Goal: Task Accomplishment & Management: Manage account settings

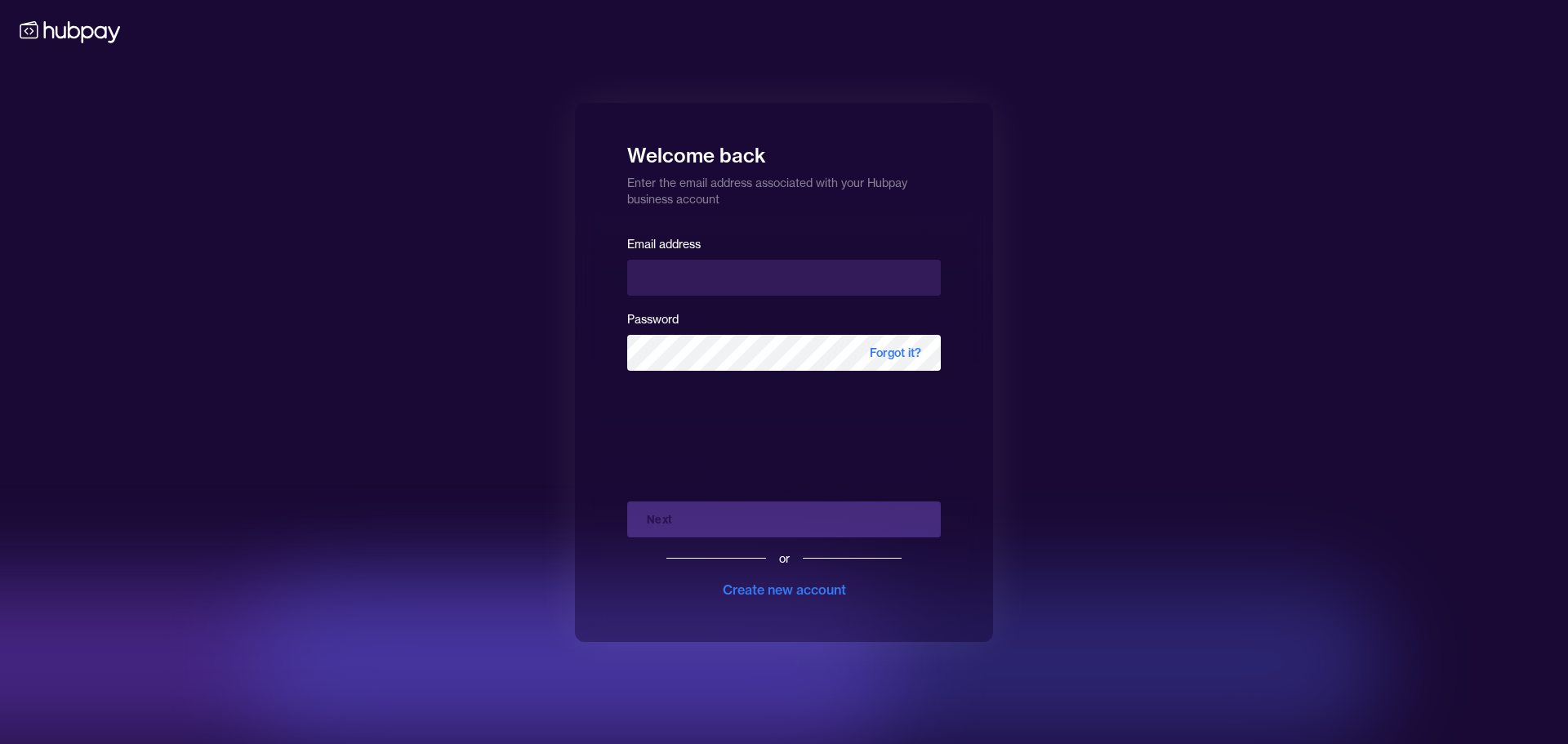
type input "**********"
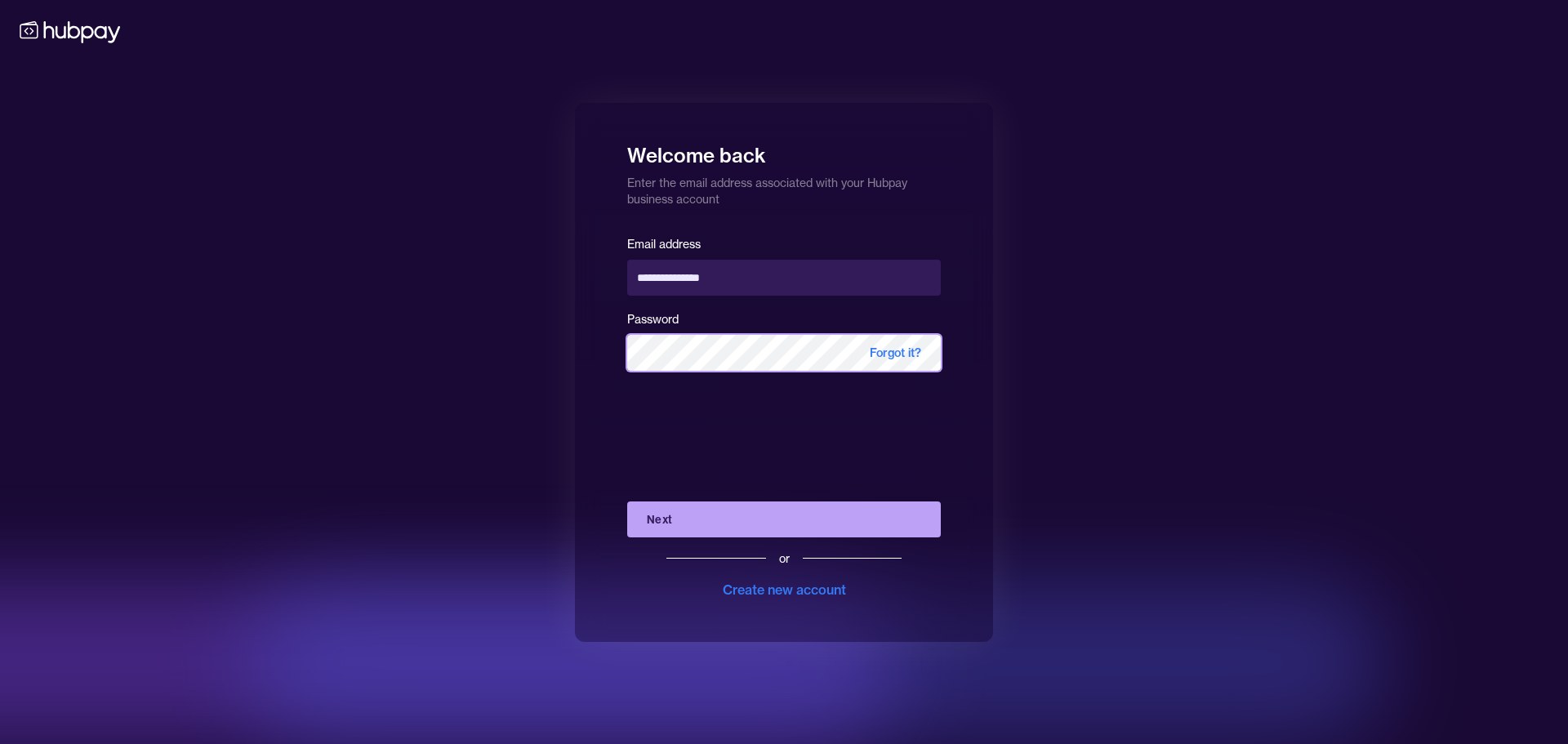
click at [627, 502] on button "Next" at bounding box center [784, 519] width 314 height 36
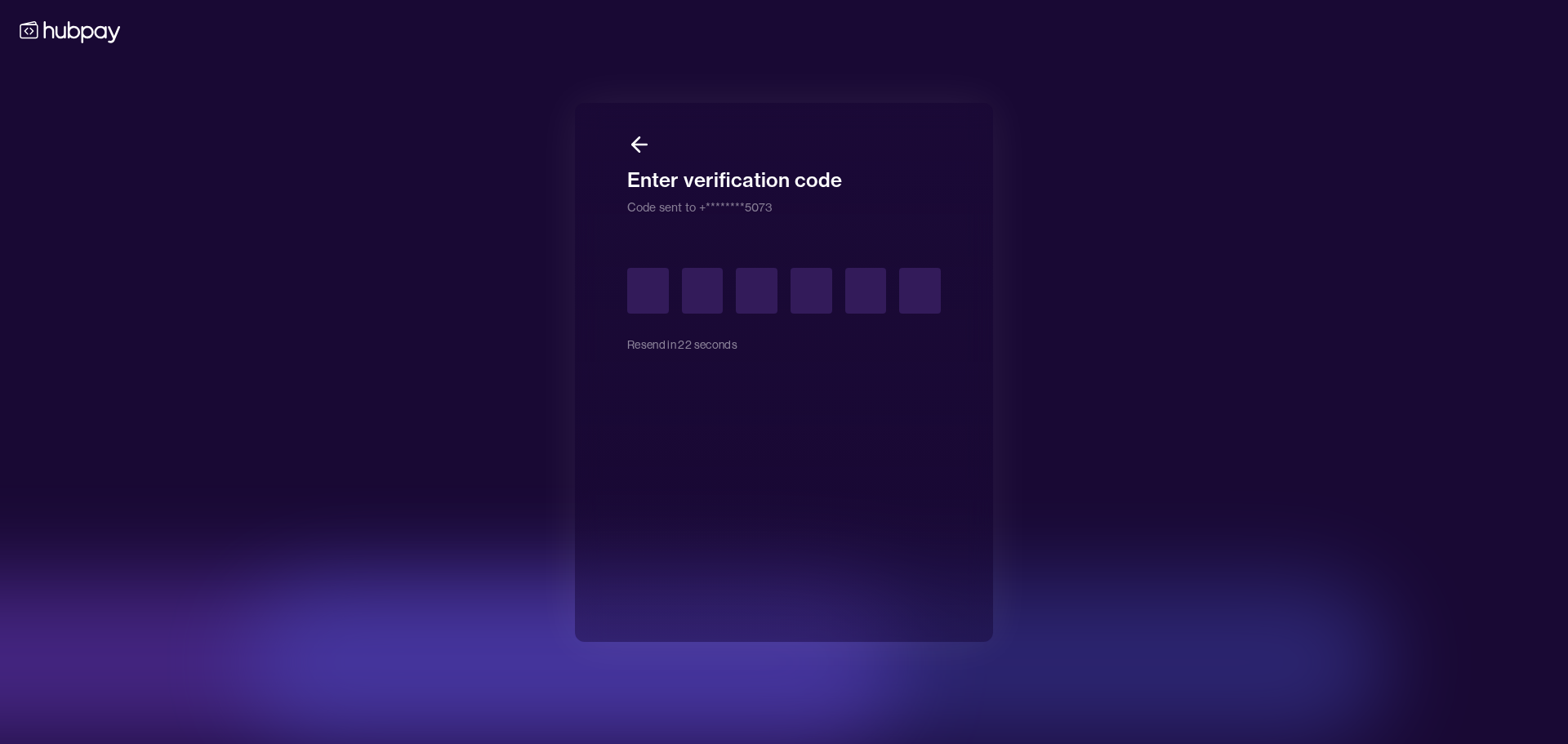
click at [637, 138] on icon at bounding box center [635, 144] width 7 height 14
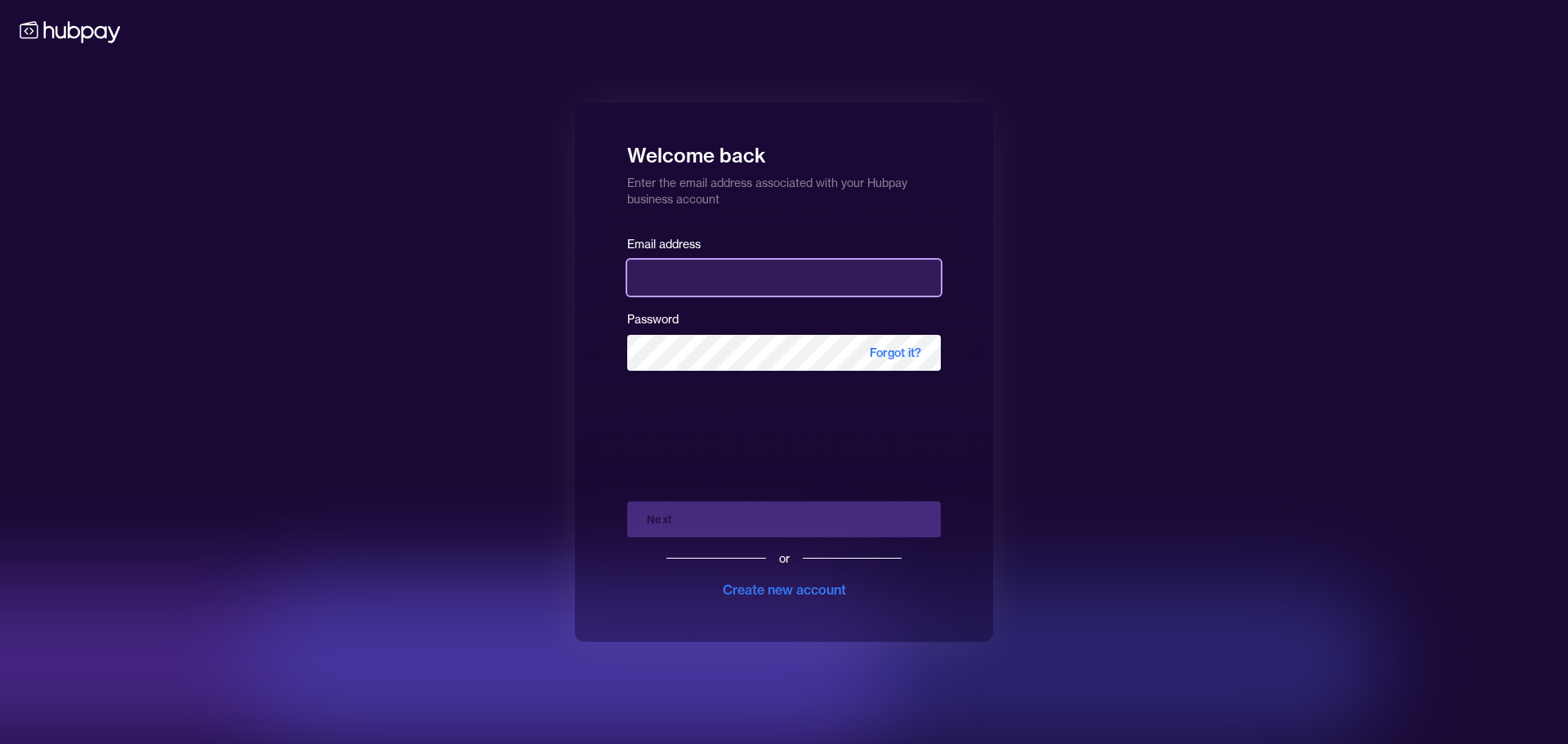
click at [721, 264] on input "email" at bounding box center [784, 277] width 314 height 36
type input "**********"
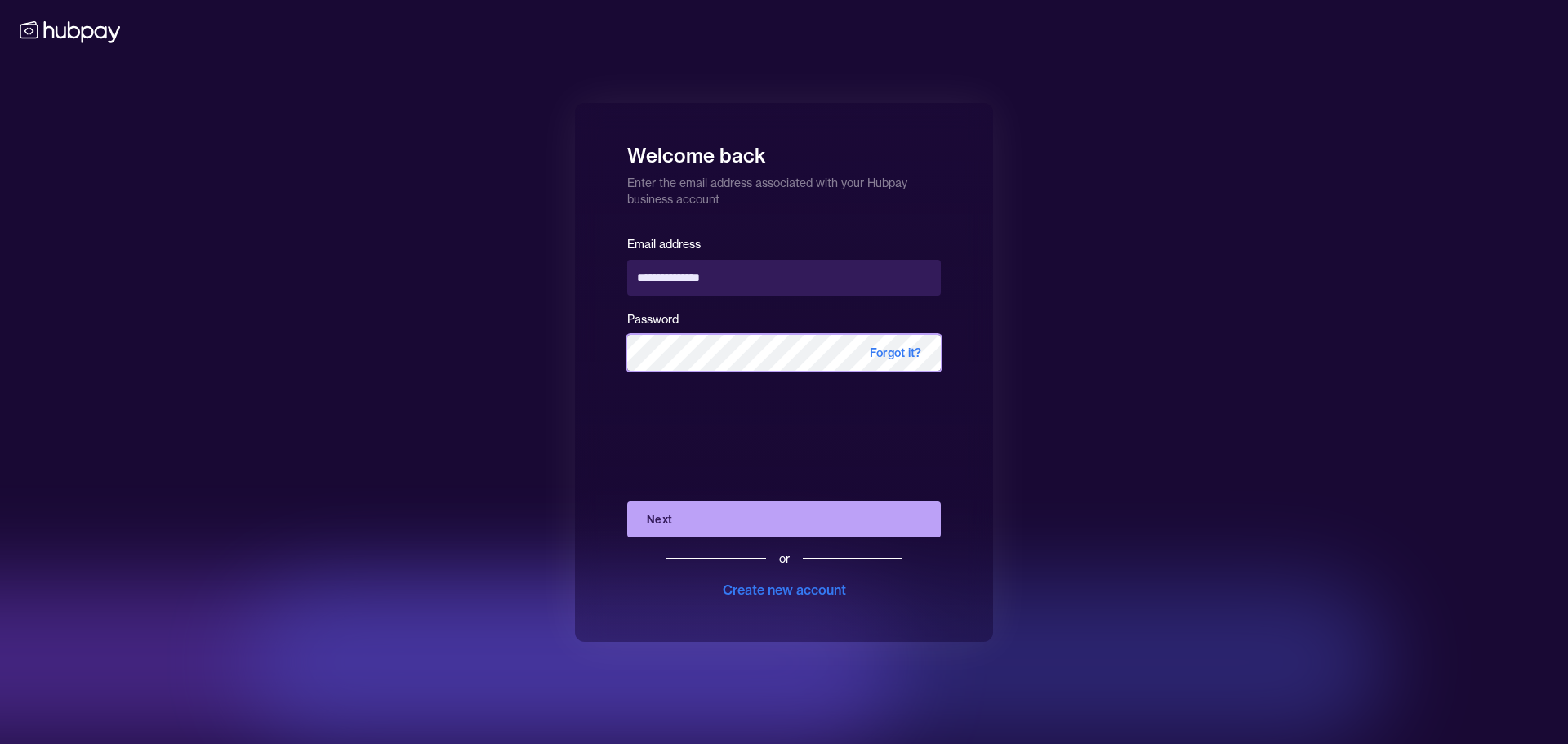
click at [627, 502] on button "Next" at bounding box center [784, 519] width 314 height 36
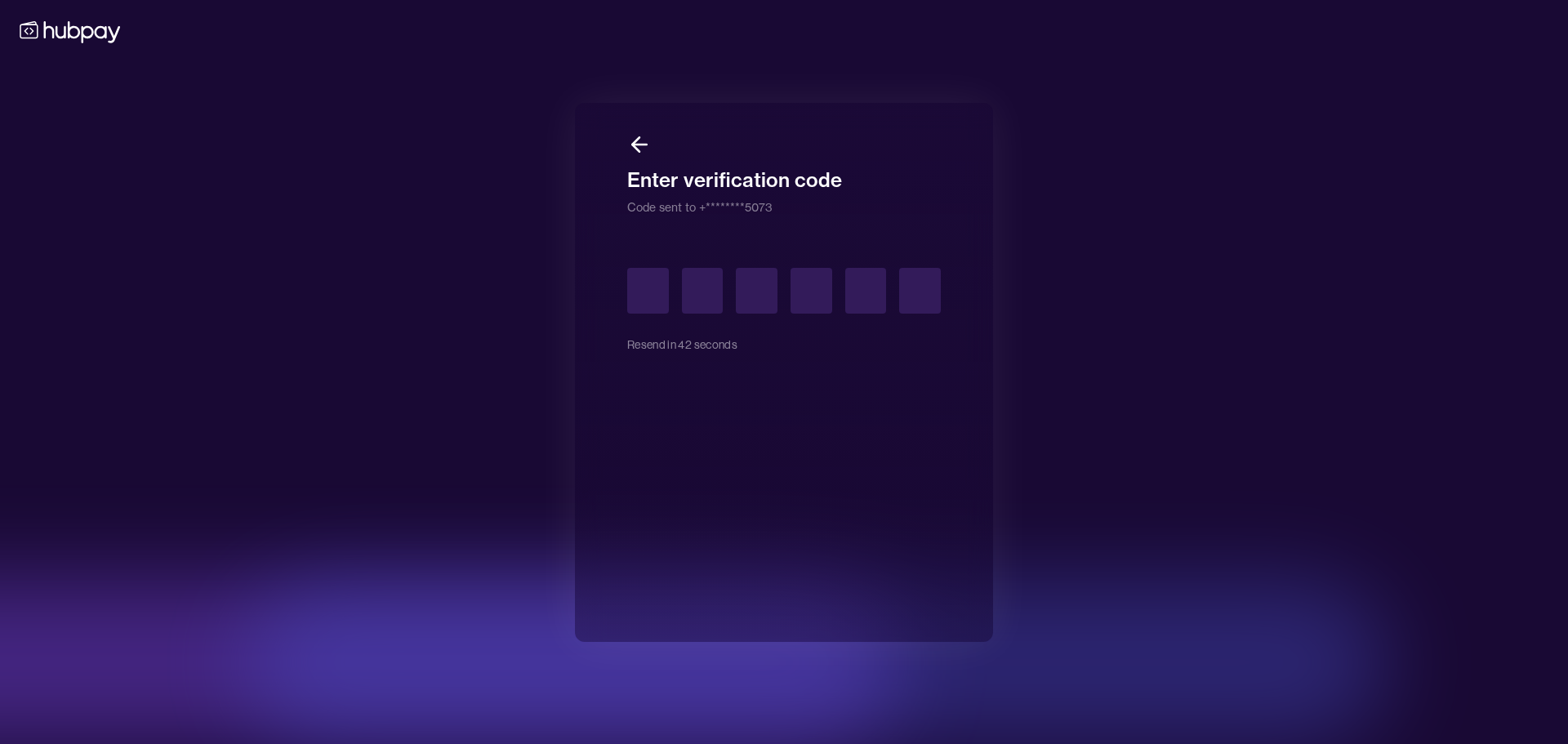
type input "*"
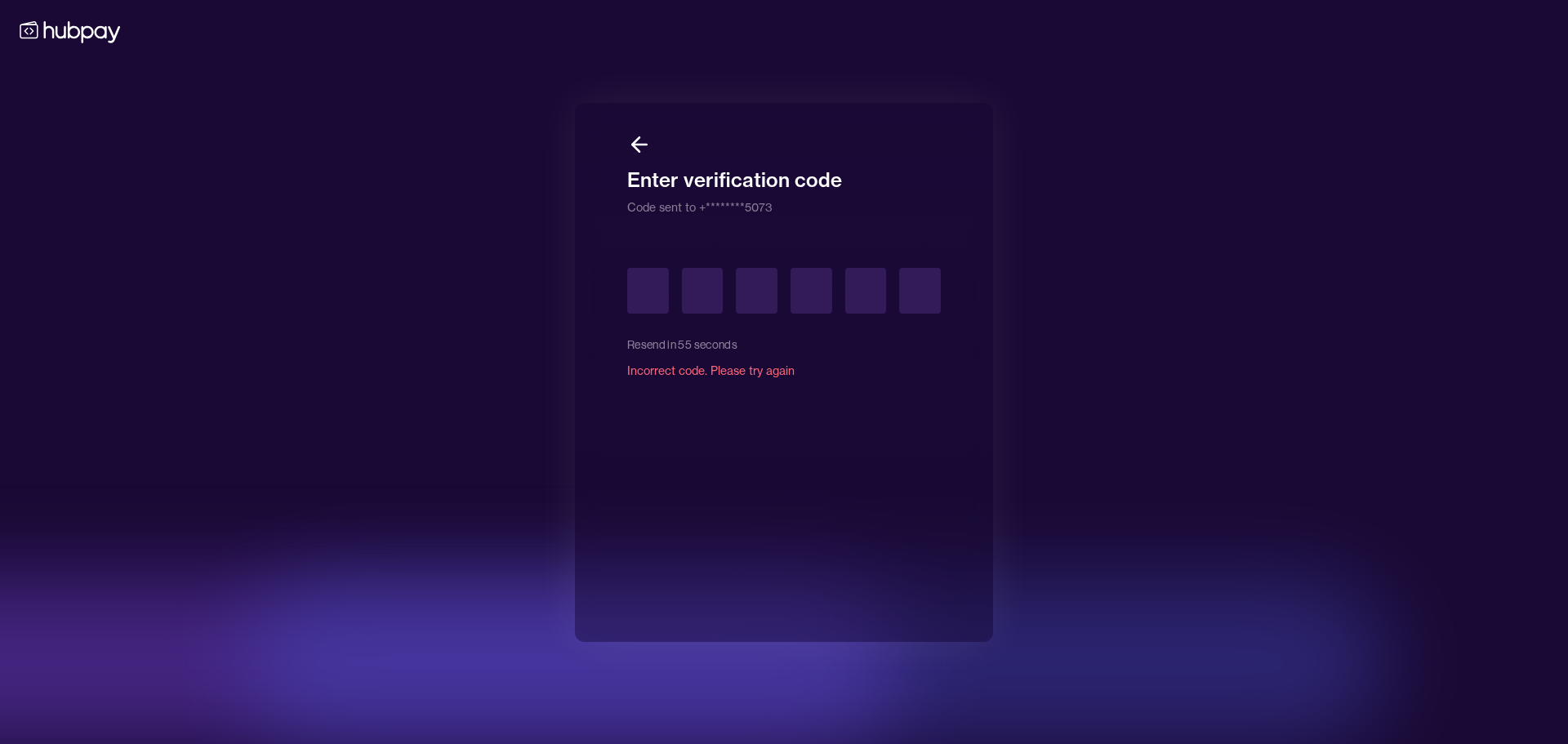
type input "*"
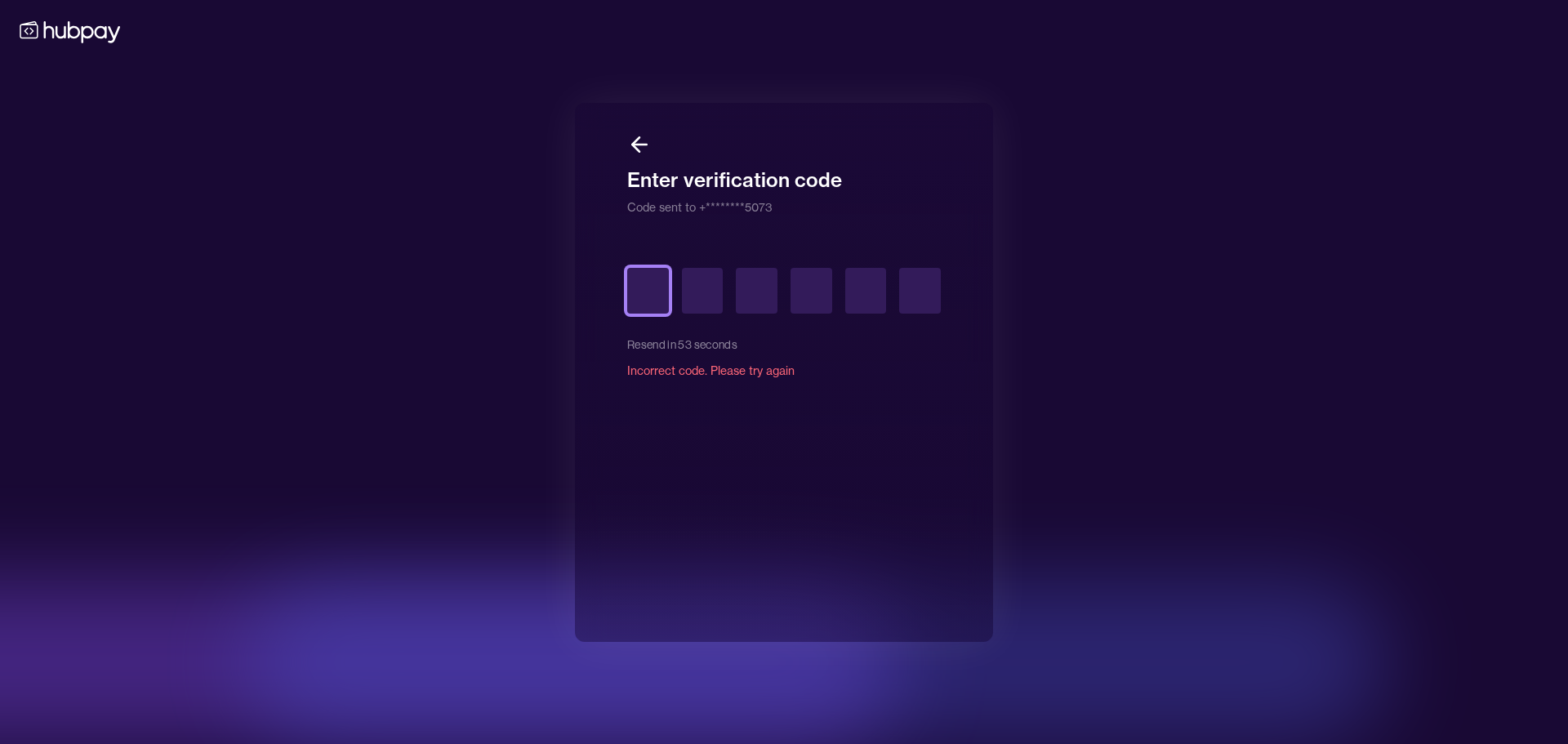
click at [650, 298] on input "text" at bounding box center [648, 290] width 42 height 45
click at [634, 142] on icon at bounding box center [635, 144] width 7 height 14
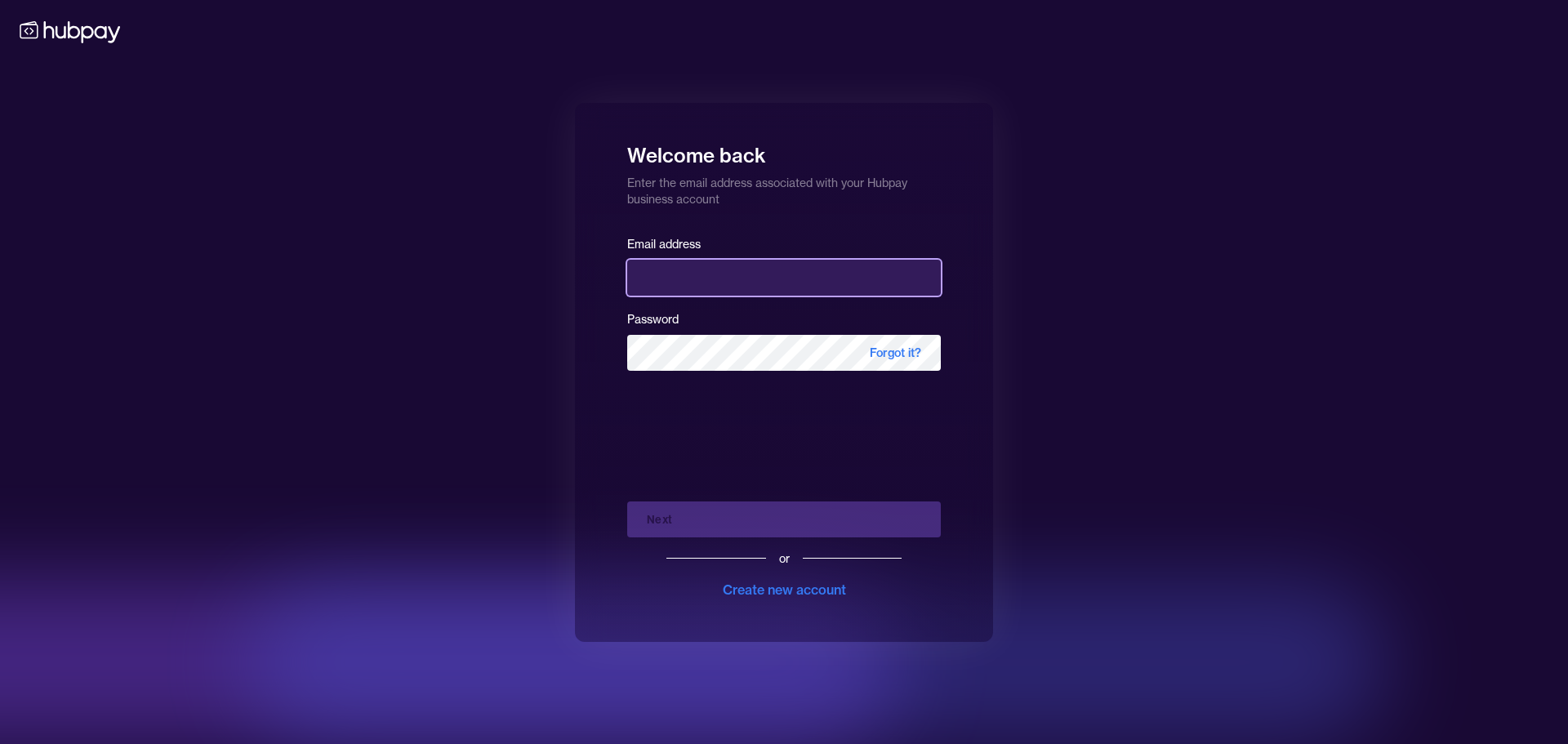
click at [718, 280] on input "email" at bounding box center [784, 277] width 314 height 36
type input "**********"
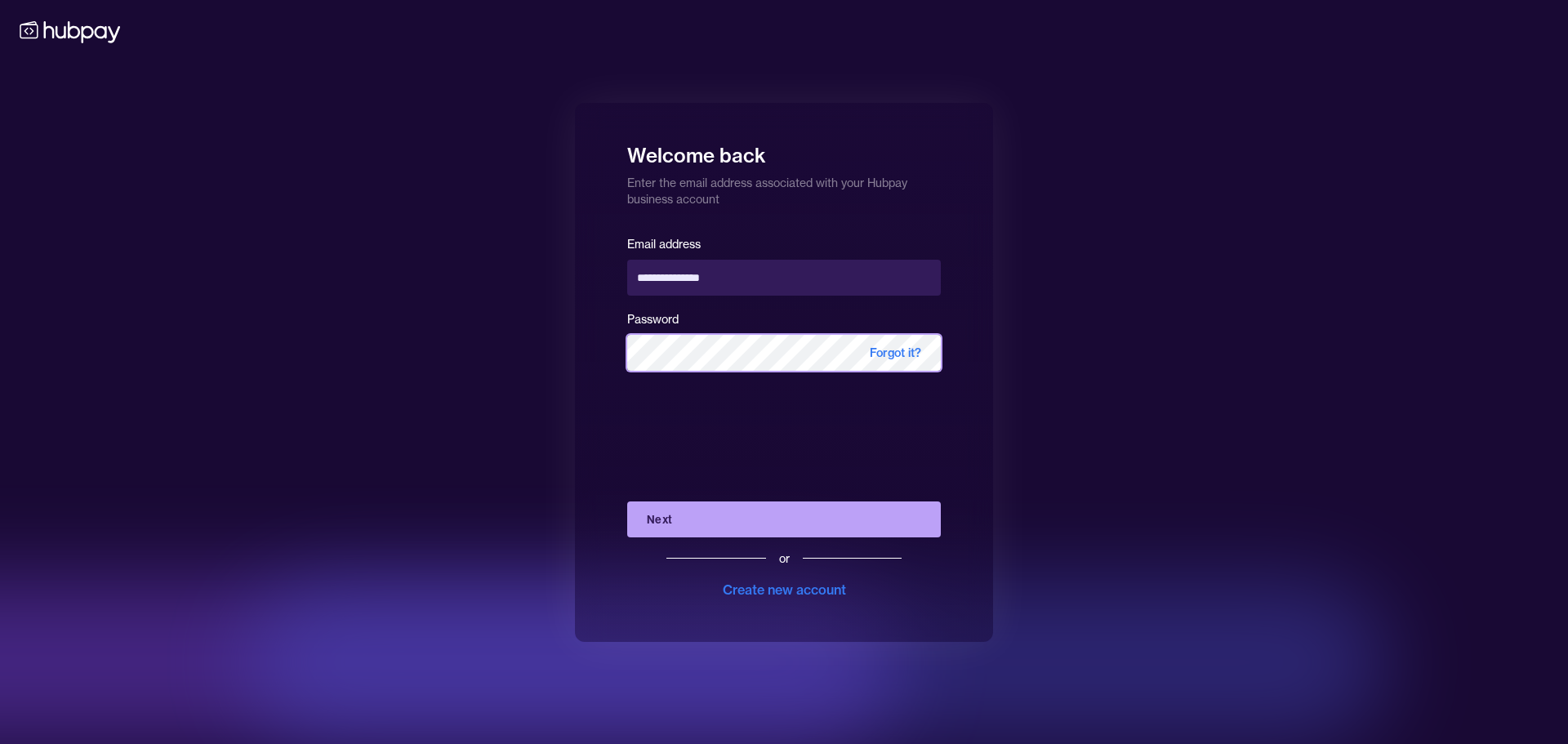
click at [627, 502] on button "Next" at bounding box center [784, 519] width 314 height 36
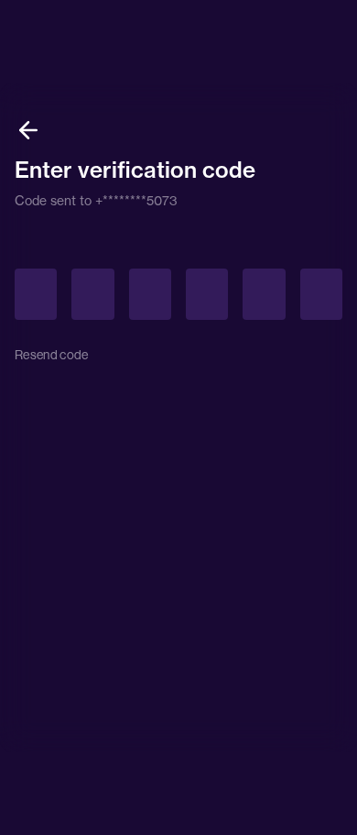
click at [63, 359] on div "Resend code" at bounding box center [179, 322] width 328 height 106
click at [49, 353] on div "Resend code" at bounding box center [179, 322] width 328 height 106
click at [49, 351] on div "Resend code" at bounding box center [179, 322] width 328 height 106
click at [61, 381] on div "Resend code" at bounding box center [179, 478] width 328 height 479
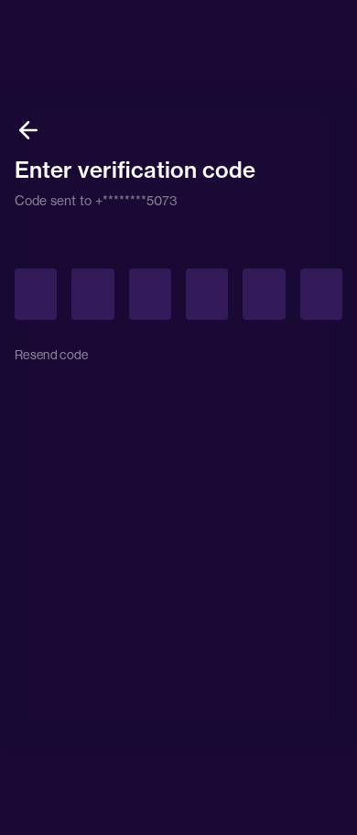
click at [66, 359] on div "Resend code" at bounding box center [179, 322] width 328 height 106
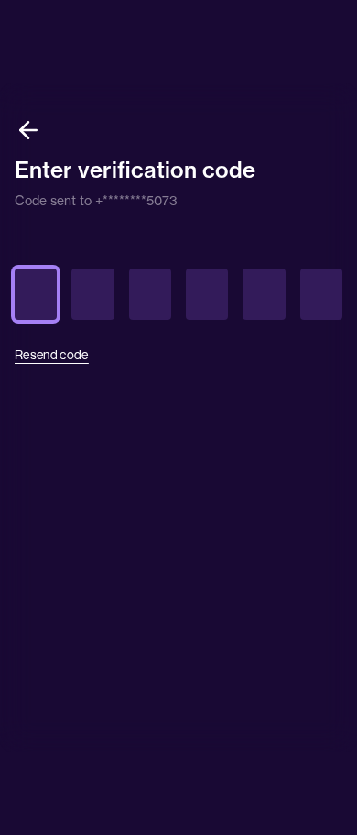
click at [49, 287] on input "text" at bounding box center [36, 294] width 42 height 51
drag, startPoint x: 49, startPoint y: 287, endPoint x: 45, endPoint y: 321, distance: 34.2
click at [49, 287] on input "text" at bounding box center [36, 294] width 42 height 51
click at [52, 351] on button "Resend code" at bounding box center [52, 355] width 74 height 40
click at [30, 300] on input "text" at bounding box center [36, 294] width 42 height 51
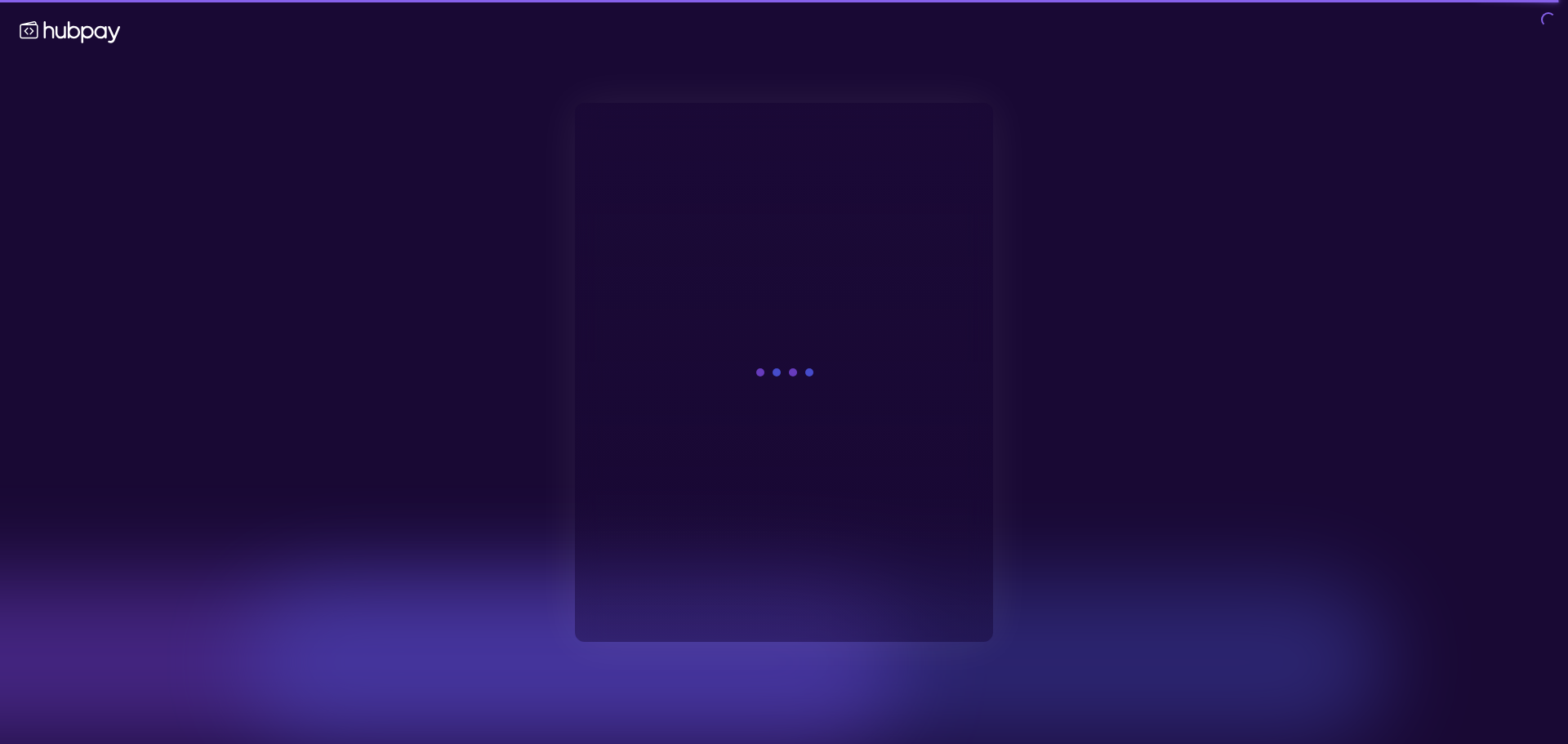
click at [813, 472] on div at bounding box center [784, 372] width 314 height 480
click at [813, 472] on div at bounding box center [784, 372] width 314 height 480
click at [779, 380] on icon at bounding box center [783, 372] width 63 height 33
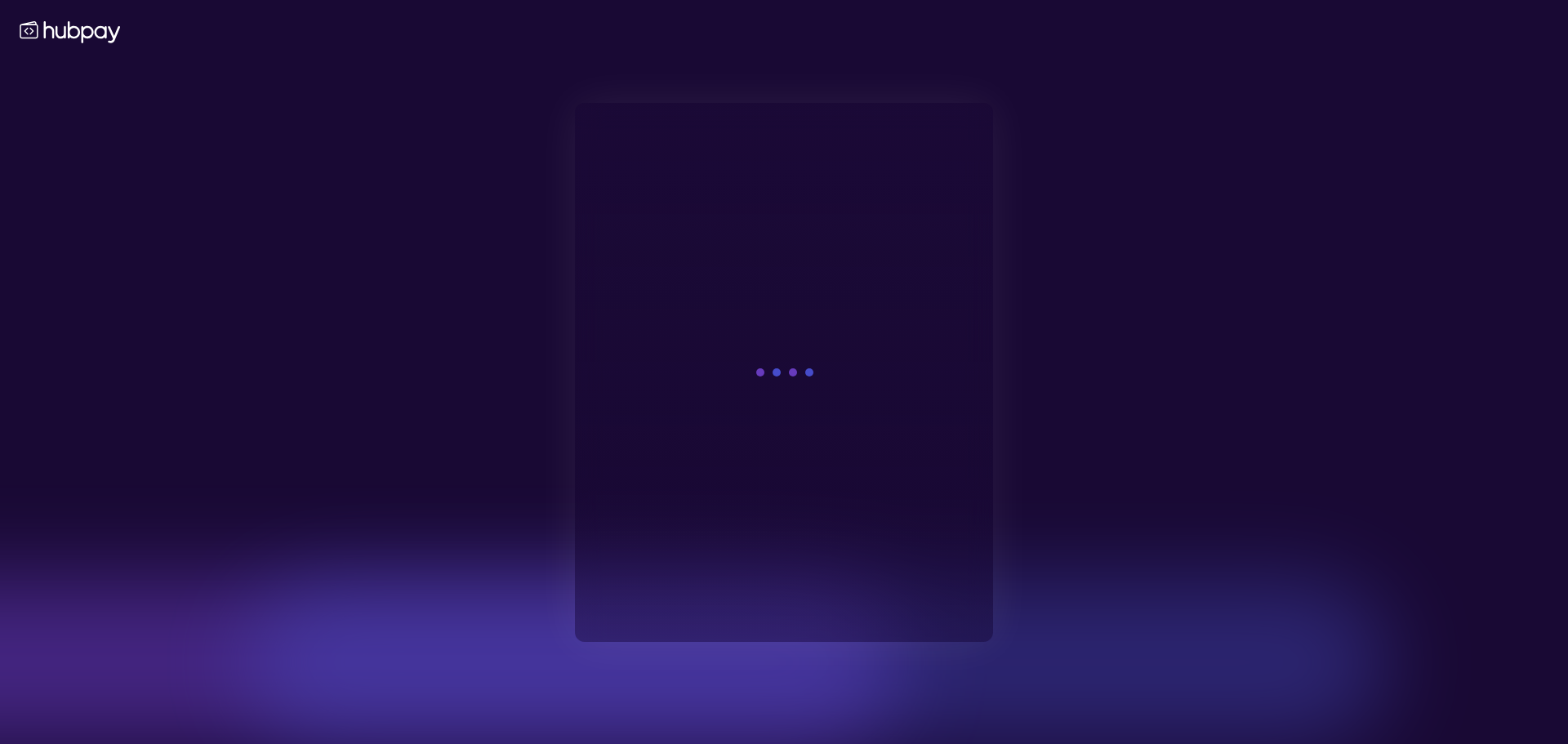
click at [754, 468] on div at bounding box center [784, 372] width 314 height 480
click at [756, 464] on div at bounding box center [784, 372] width 314 height 480
